Goal: Information Seeking & Learning: Find specific fact

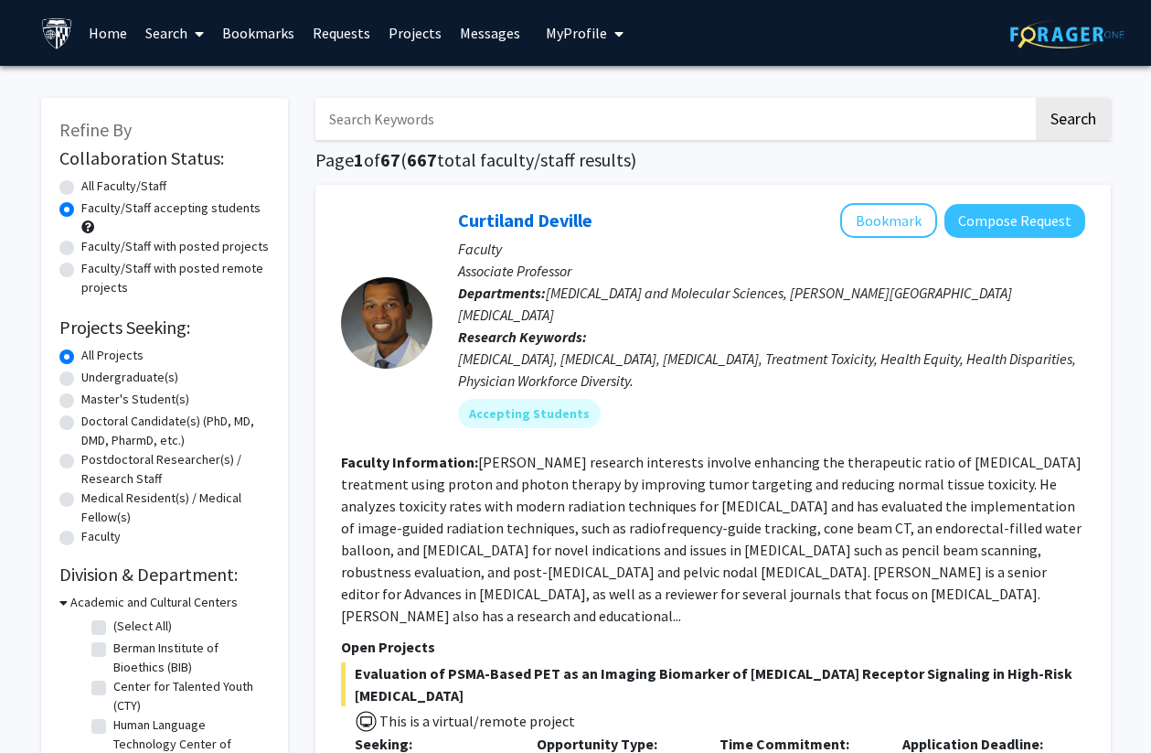
click at [559, 102] on input "Search Keywords" at bounding box center [674, 119] width 718 height 42
type input "biochem"
click at [1036, 98] on button "Search" at bounding box center [1073, 119] width 75 height 42
radio input "true"
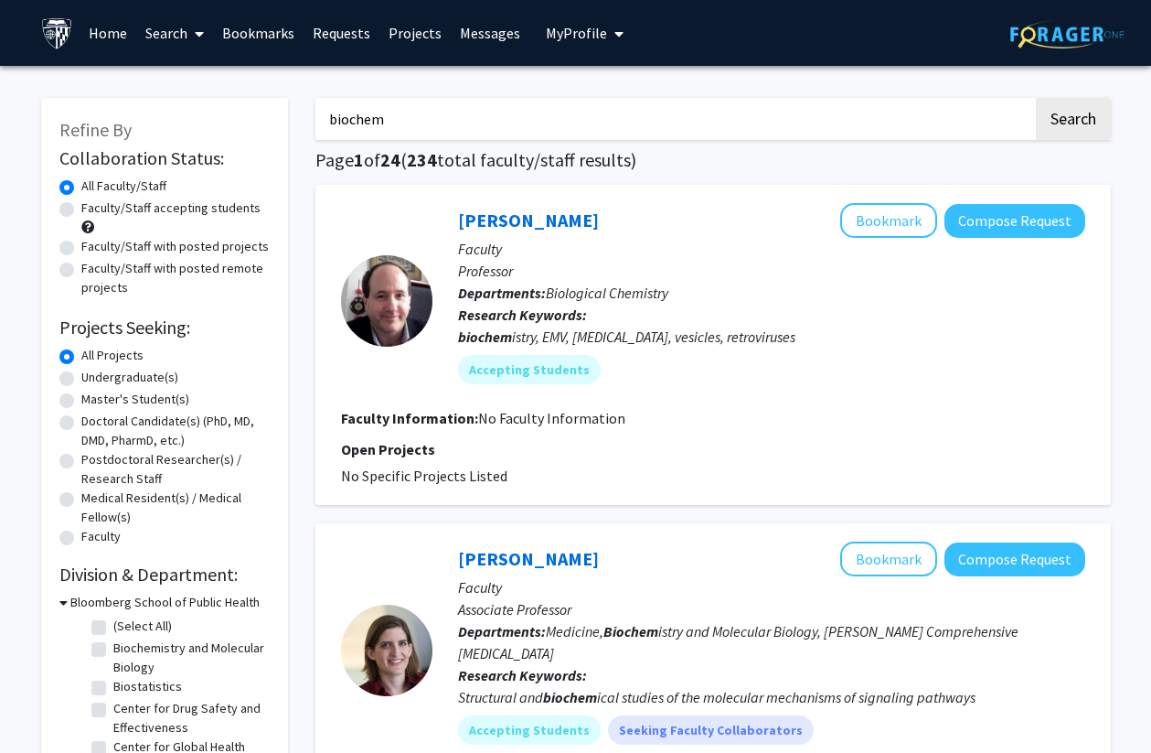
click at [371, 119] on input "biochem" at bounding box center [674, 119] width 718 height 42
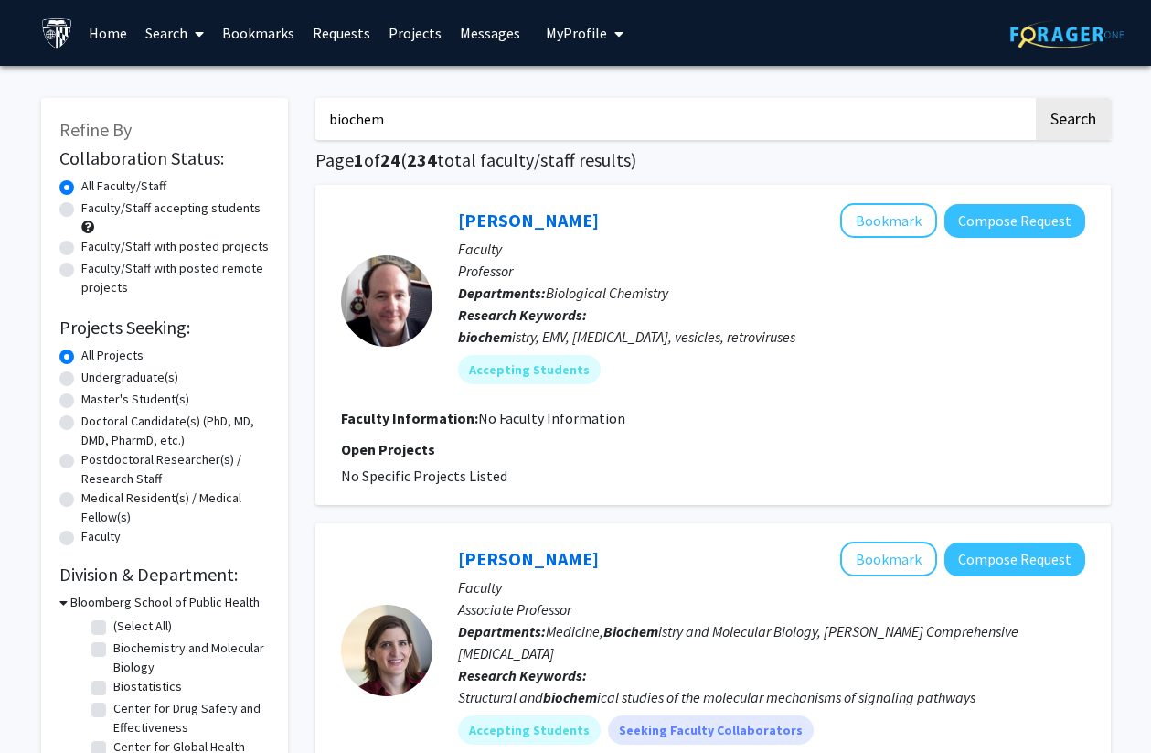
click at [371, 119] on input "biochem" at bounding box center [674, 119] width 718 height 42
type input "chem"
click at [1036, 98] on button "Search" at bounding box center [1073, 119] width 75 height 42
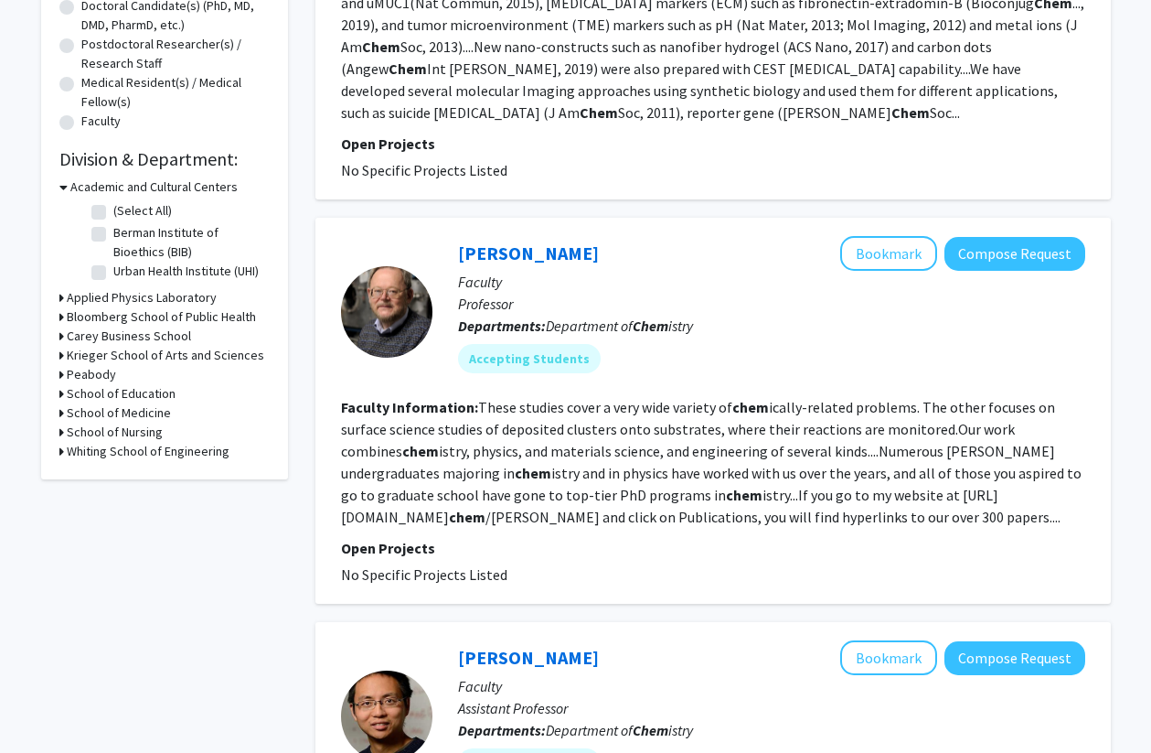
scroll to position [437, 0]
